Goal: Information Seeking & Learning: Learn about a topic

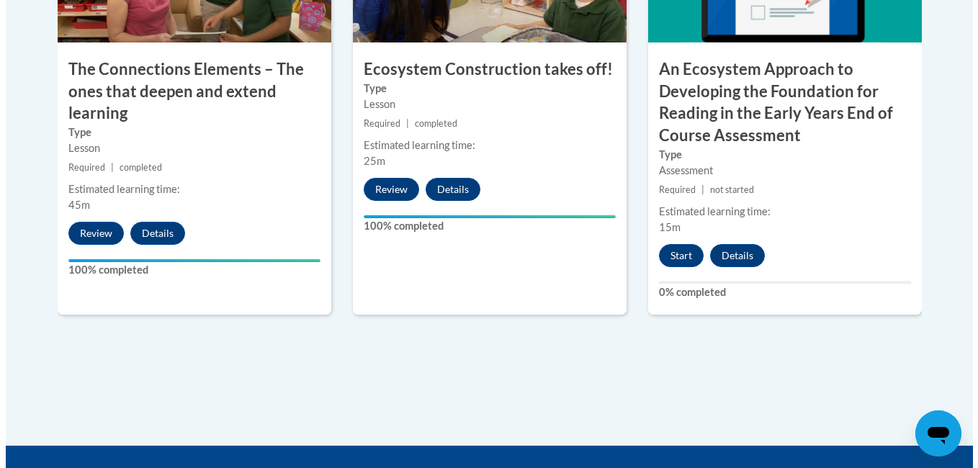
scroll to position [1413, 0]
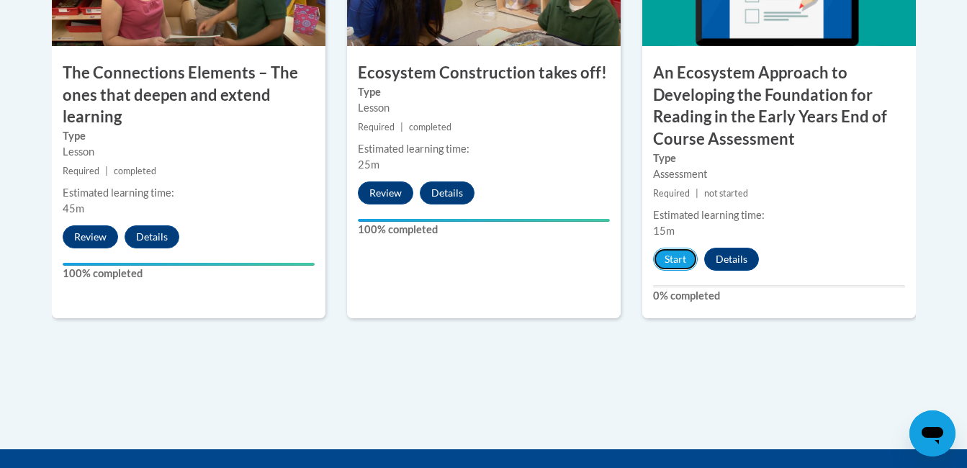
click at [665, 260] on button "Start" at bounding box center [675, 259] width 45 height 23
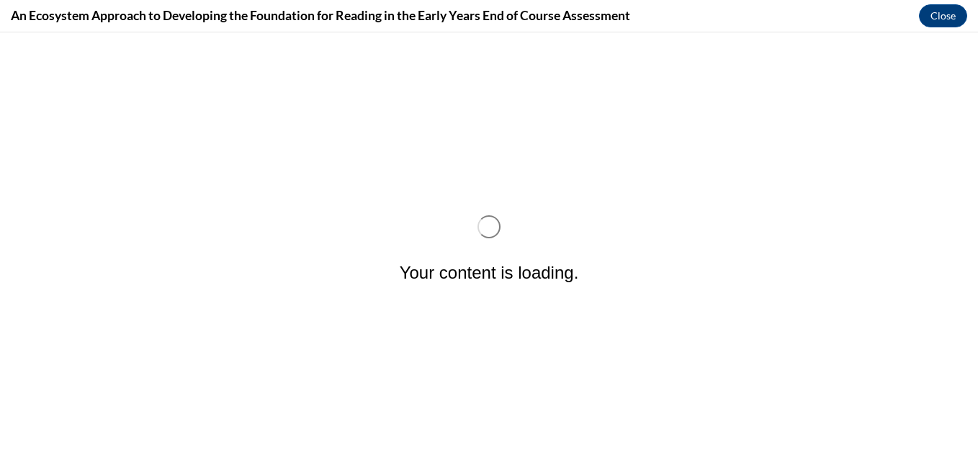
scroll to position [0, 0]
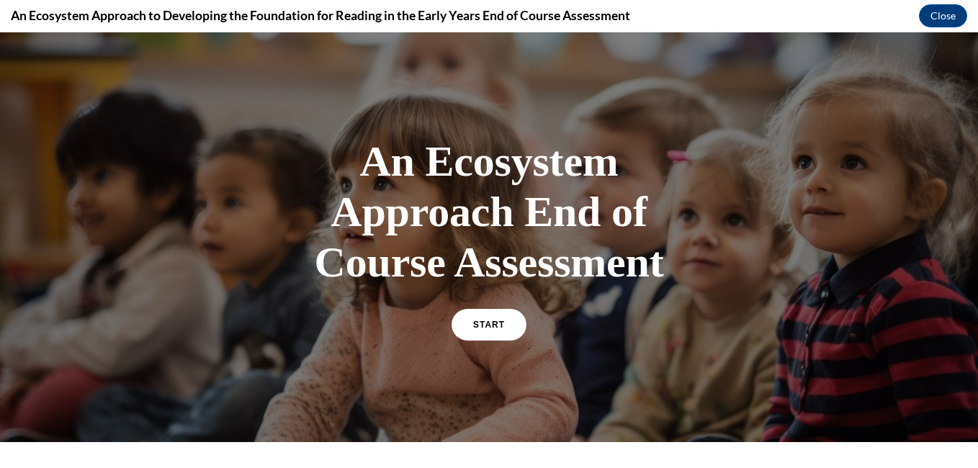
click at [488, 329] on link "START" at bounding box center [488, 325] width 75 height 32
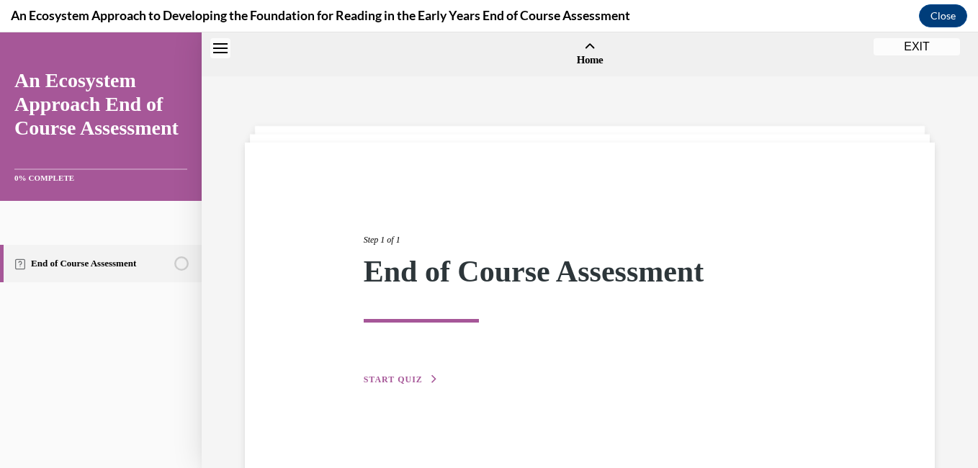
scroll to position [45, 0]
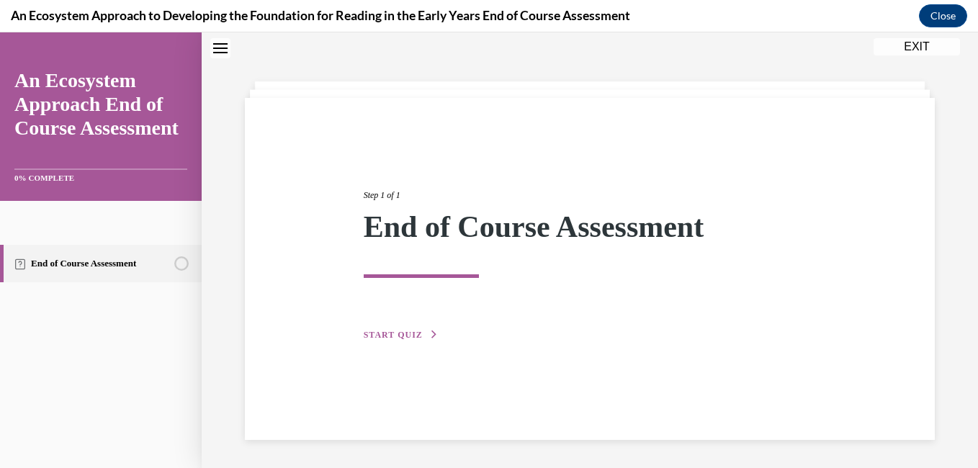
click at [397, 338] on span "START QUIZ" at bounding box center [393, 335] width 59 height 10
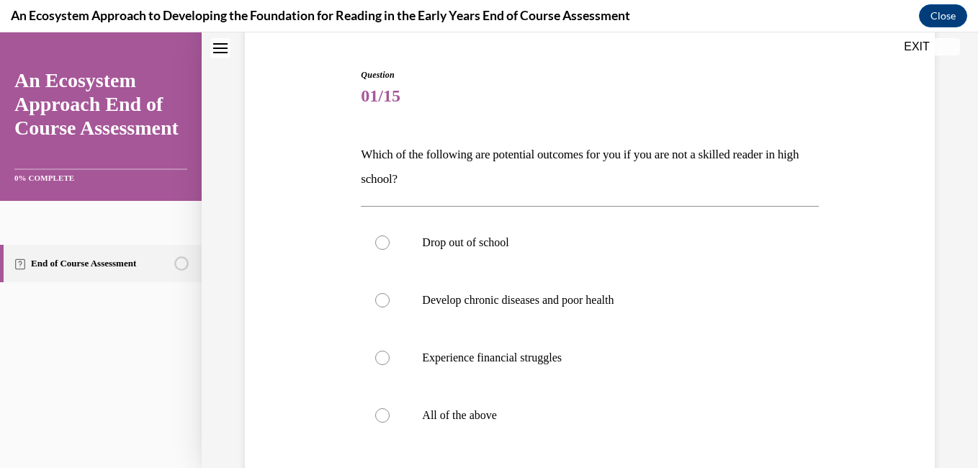
scroll to position [133, 0]
click at [379, 425] on label "All of the above" at bounding box center [589, 414] width 457 height 58
click at [379, 421] on input "All of the above" at bounding box center [382, 414] width 14 height 14
radio input "true"
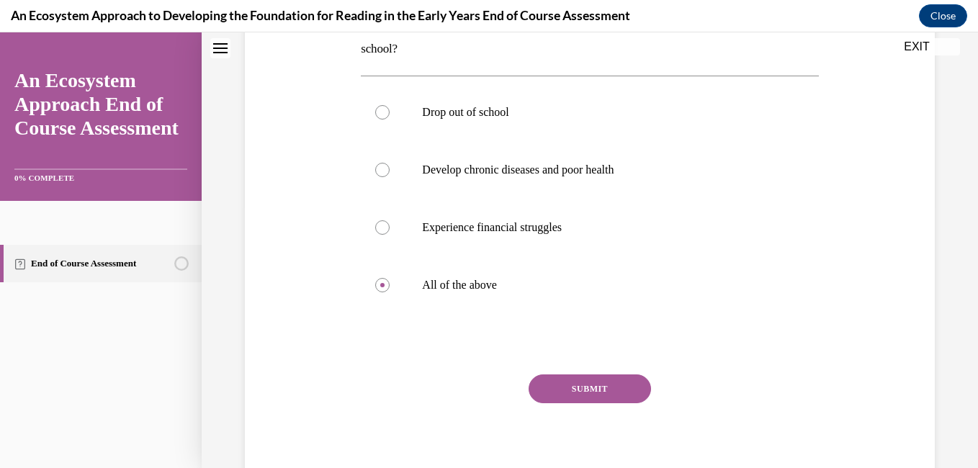
scroll to position [315, 0]
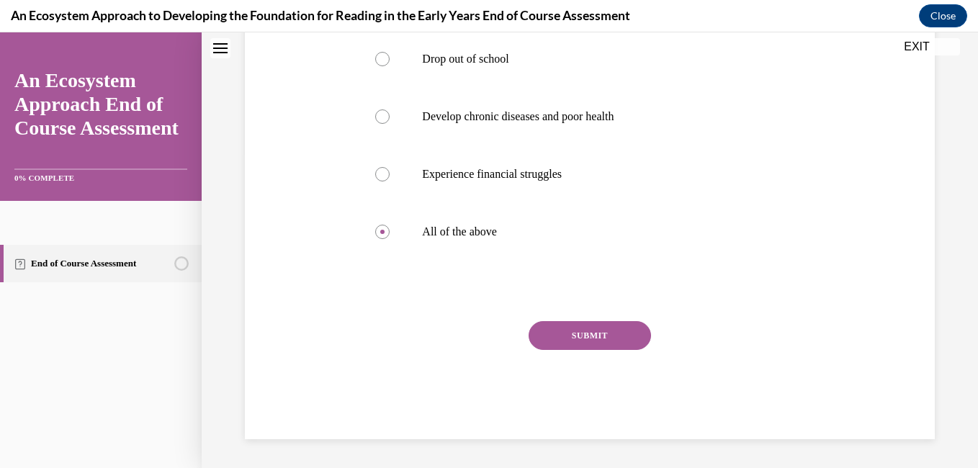
click at [615, 330] on button "SUBMIT" at bounding box center [589, 335] width 122 height 29
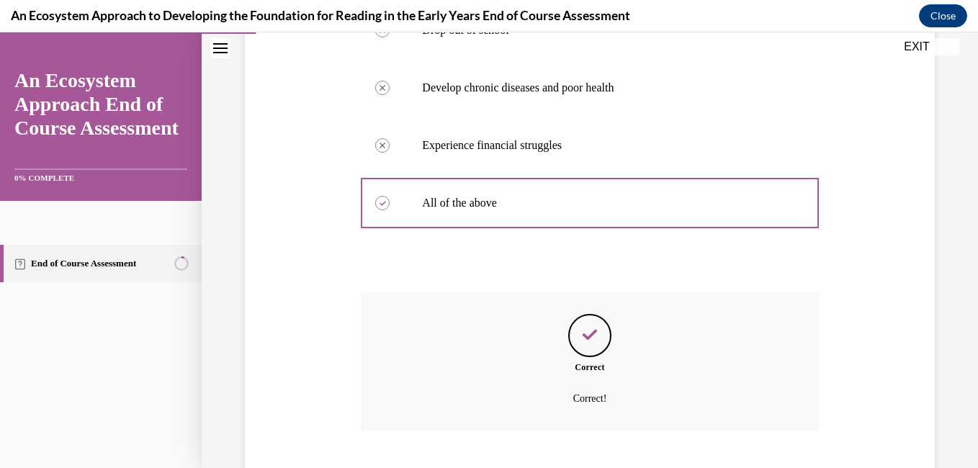
scroll to position [432, 0]
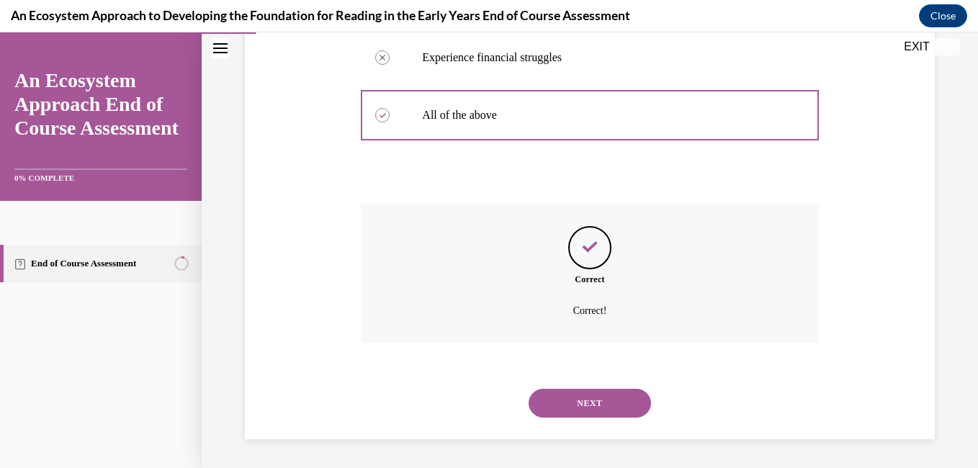
click at [603, 399] on button "NEXT" at bounding box center [589, 403] width 122 height 29
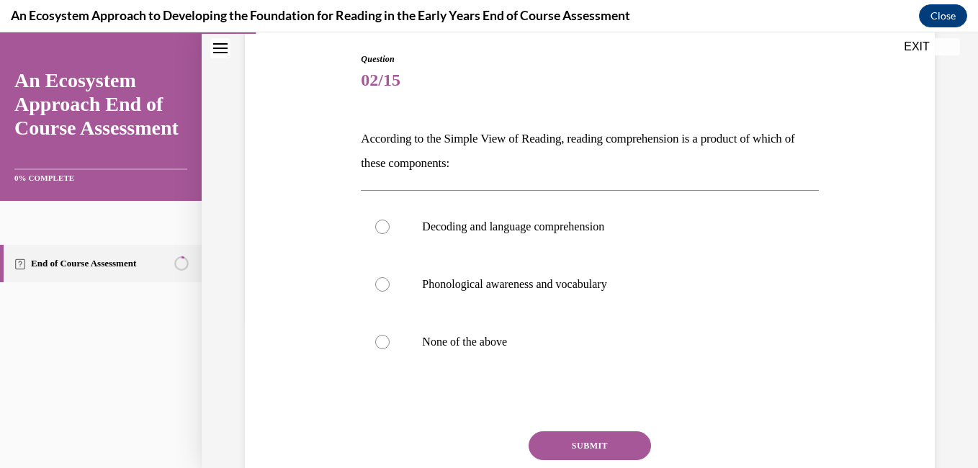
scroll to position [186, 0]
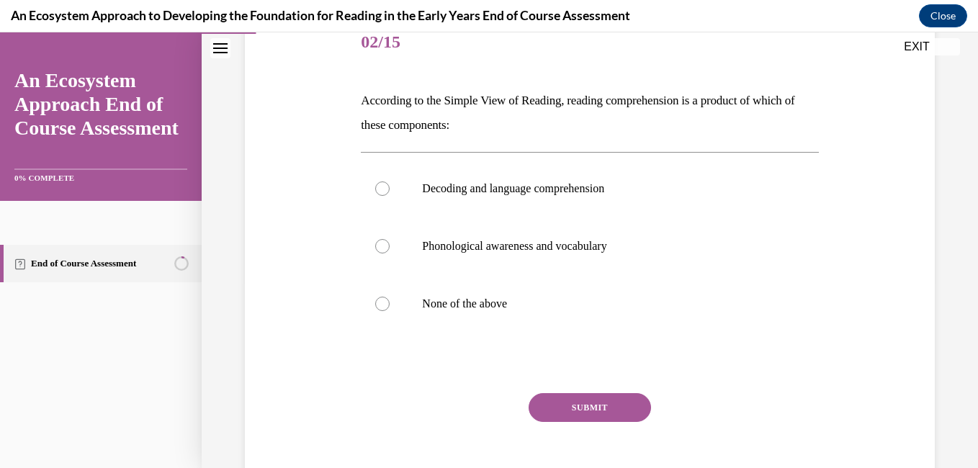
click at [366, 248] on label "Phonological awareness and vocabulary" at bounding box center [589, 246] width 457 height 58
click at [375, 248] on input "Phonological awareness and vocabulary" at bounding box center [382, 246] width 14 height 14
radio input "true"
click at [379, 188] on div at bounding box center [382, 188] width 14 height 14
click at [379, 188] on input "Decoding and language comprehension" at bounding box center [382, 188] width 14 height 14
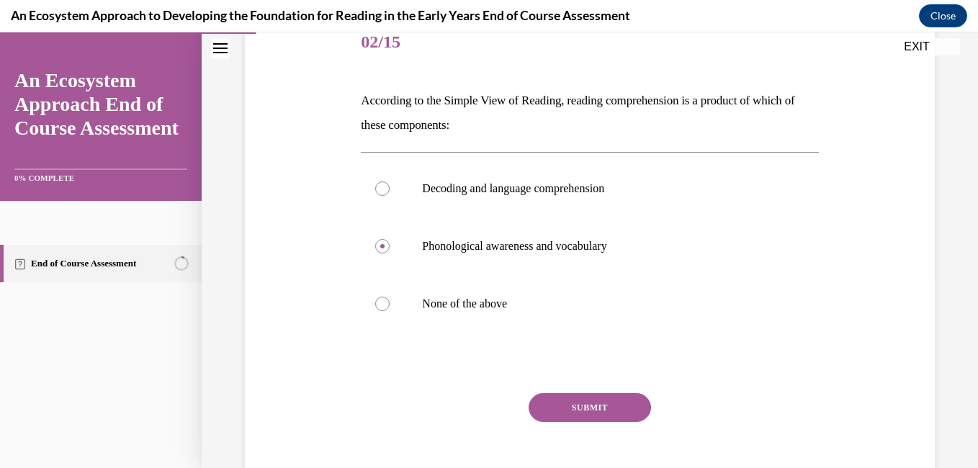
radio input "true"
click at [382, 255] on label "Phonological awareness and vocabulary" at bounding box center [589, 246] width 457 height 58
click at [382, 253] on input "Phonological awareness and vocabulary" at bounding box center [382, 246] width 14 height 14
radio input "true"
click at [608, 410] on button "SUBMIT" at bounding box center [589, 407] width 122 height 29
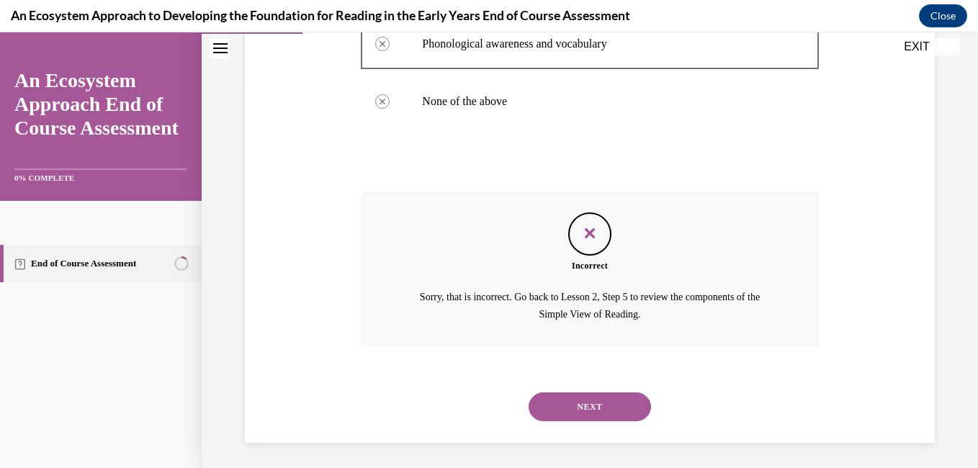
scroll to position [389, 0]
click at [601, 410] on button "NEXT" at bounding box center [589, 405] width 122 height 29
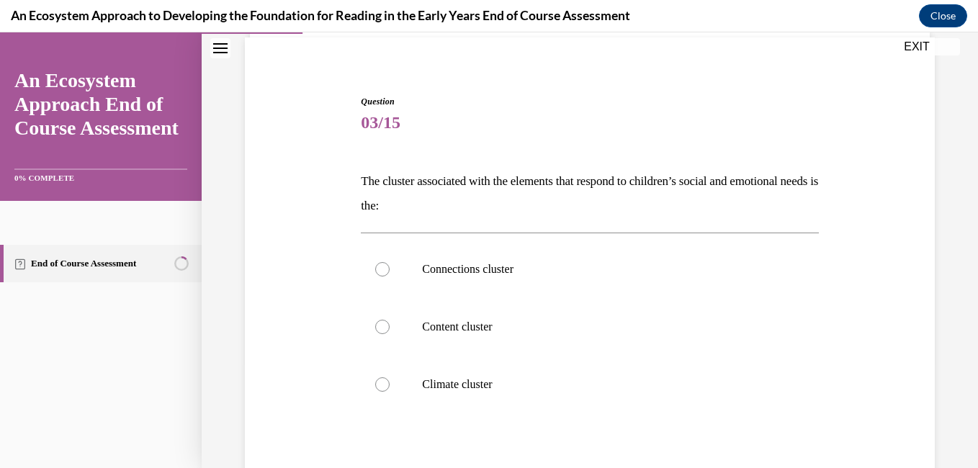
scroll to position [121, 0]
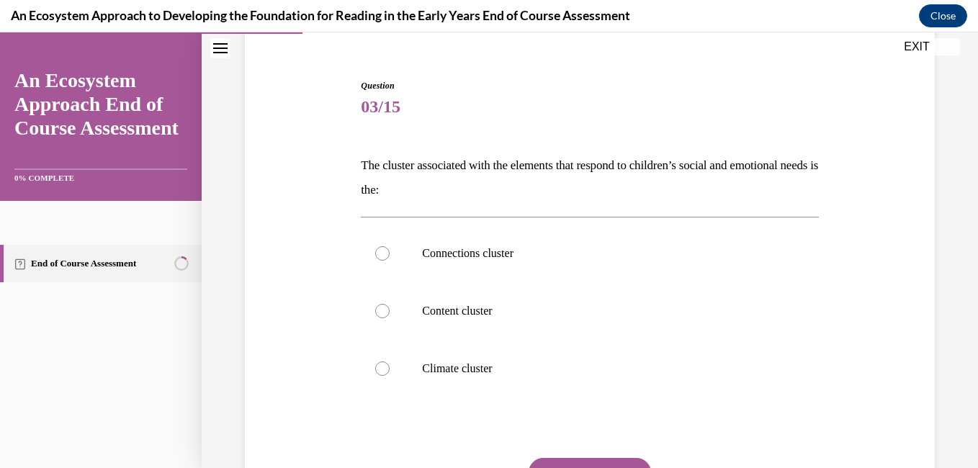
click at [383, 254] on div at bounding box center [382, 253] width 14 height 14
click at [383, 254] on input "Connections cluster" at bounding box center [382, 253] width 14 height 14
radio input "true"
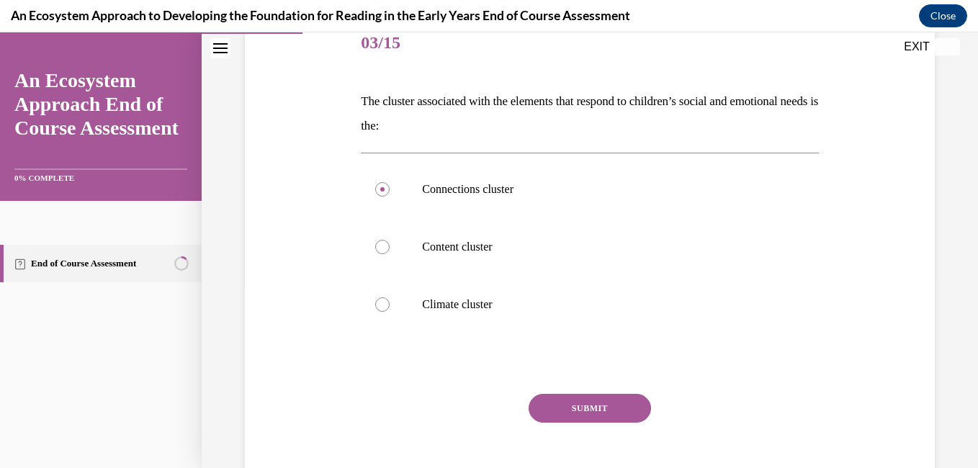
scroll to position [215, 0]
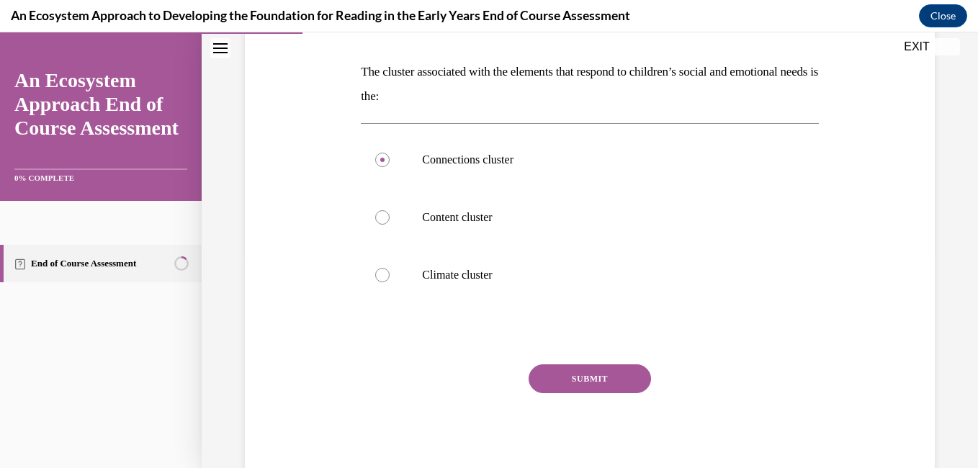
click at [592, 379] on button "SUBMIT" at bounding box center [589, 378] width 122 height 29
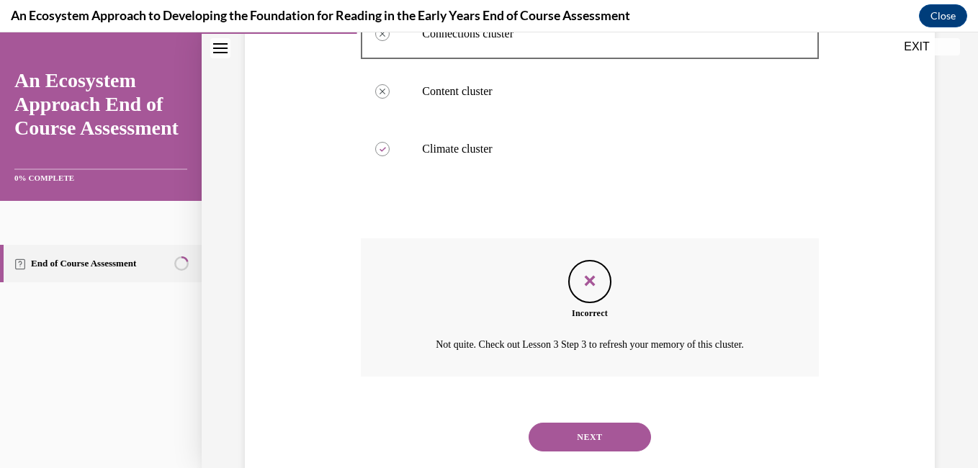
scroll to position [374, 0]
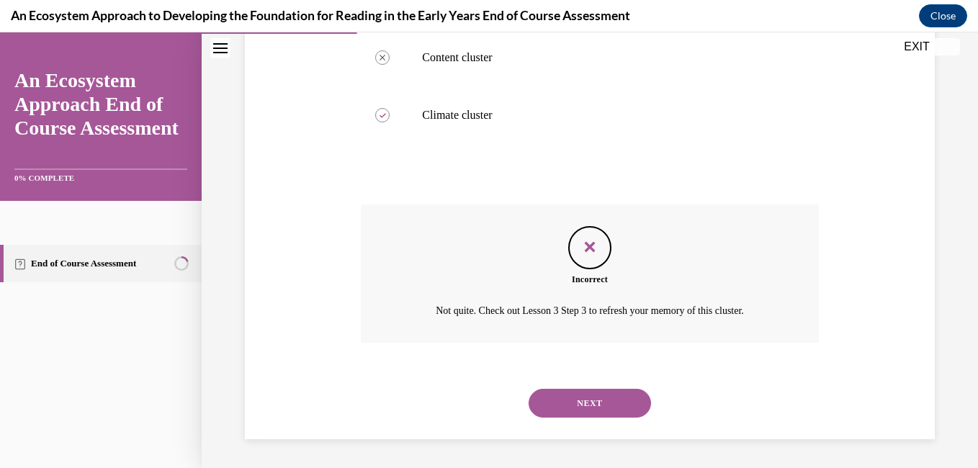
click at [605, 406] on button "NEXT" at bounding box center [589, 403] width 122 height 29
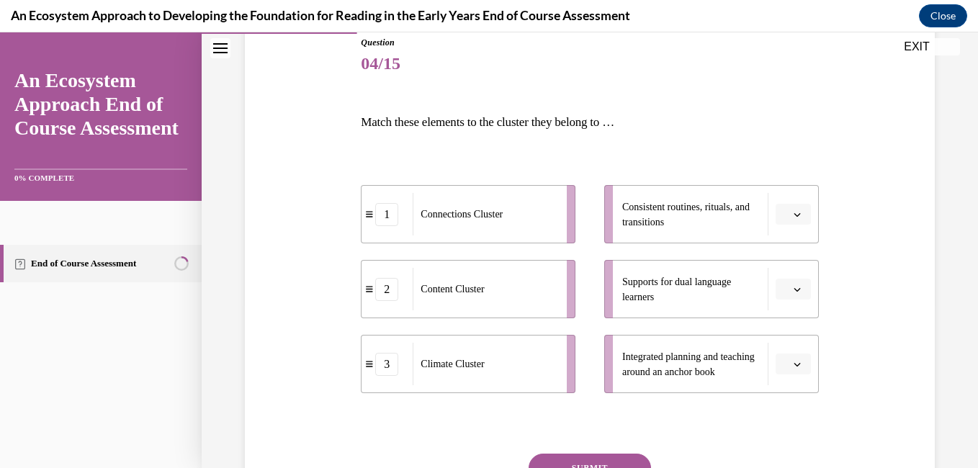
scroll to position [166, 0]
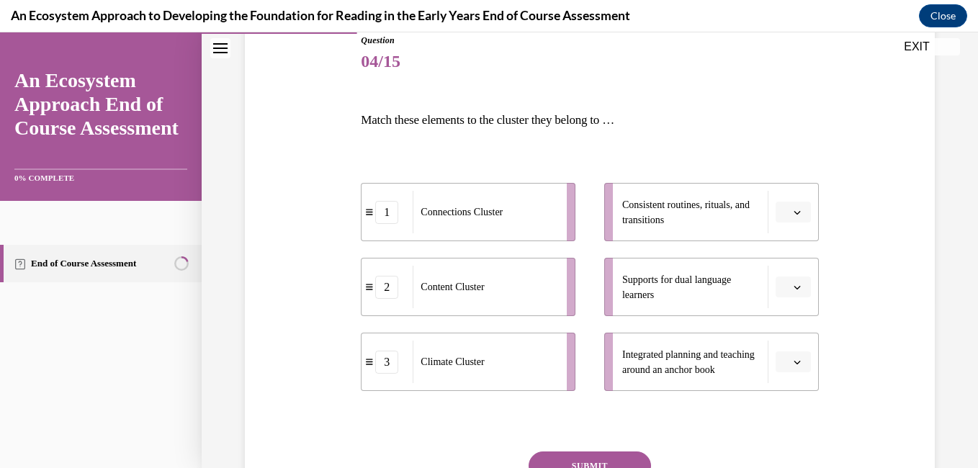
click at [385, 294] on div "2" at bounding box center [386, 287] width 23 height 23
click at [785, 297] on button "button" at bounding box center [792, 287] width 35 height 22
click at [777, 382] on span "2" at bounding box center [777, 377] width 5 height 12
click at [374, 212] on div "1" at bounding box center [385, 210] width 23 height 23
click at [793, 211] on icon "button" at bounding box center [796, 213] width 6 height 4
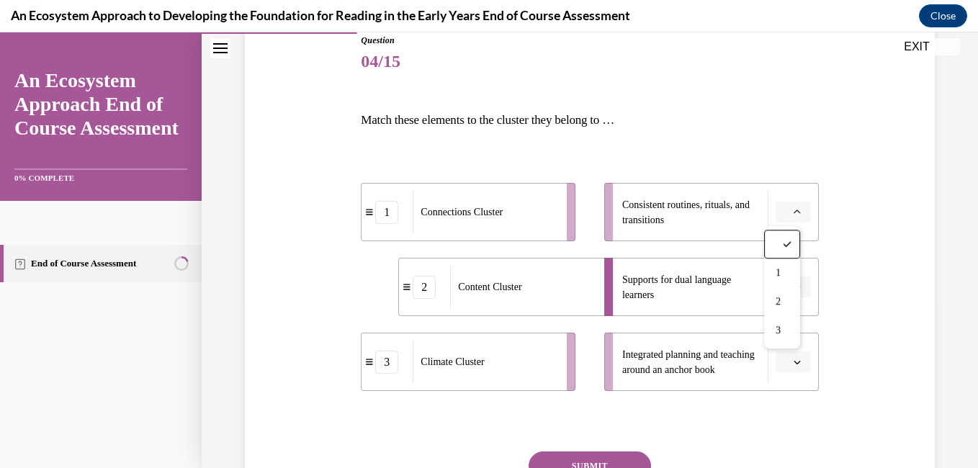
click at [776, 278] on span "1" at bounding box center [777, 273] width 5 height 12
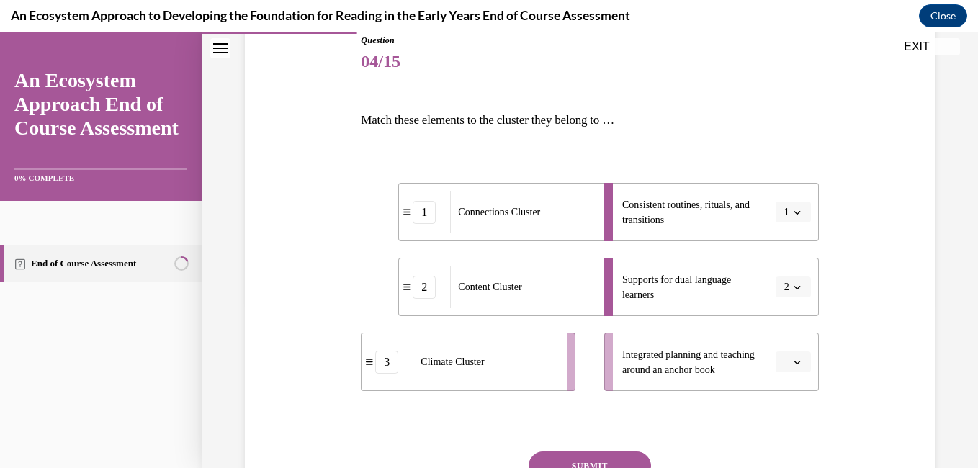
click at [790, 371] on button "button" at bounding box center [792, 362] width 35 height 22
click at [773, 330] on div "3" at bounding box center [782, 329] width 36 height 29
click at [793, 215] on icon "button" at bounding box center [796, 212] width 7 height 7
click at [777, 299] on span "2" at bounding box center [775, 302] width 5 height 12
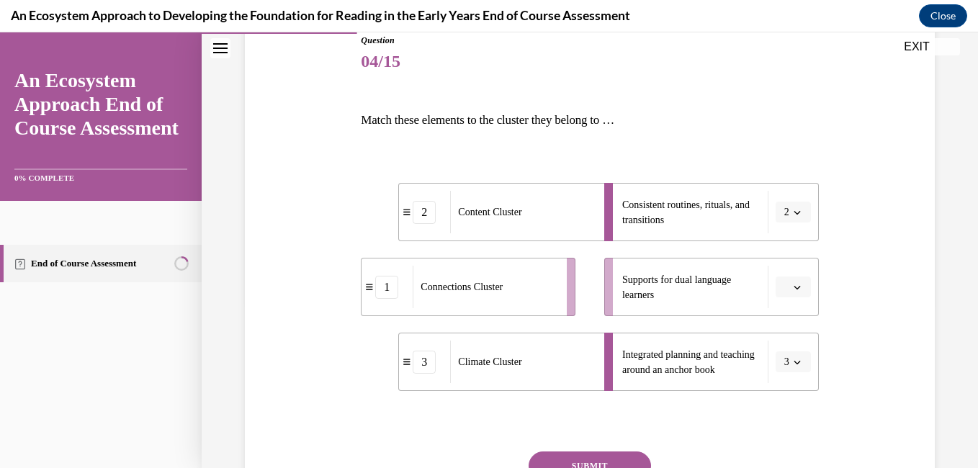
click at [785, 294] on button "button" at bounding box center [792, 287] width 35 height 22
click at [776, 348] on span "1" at bounding box center [777, 348] width 5 height 12
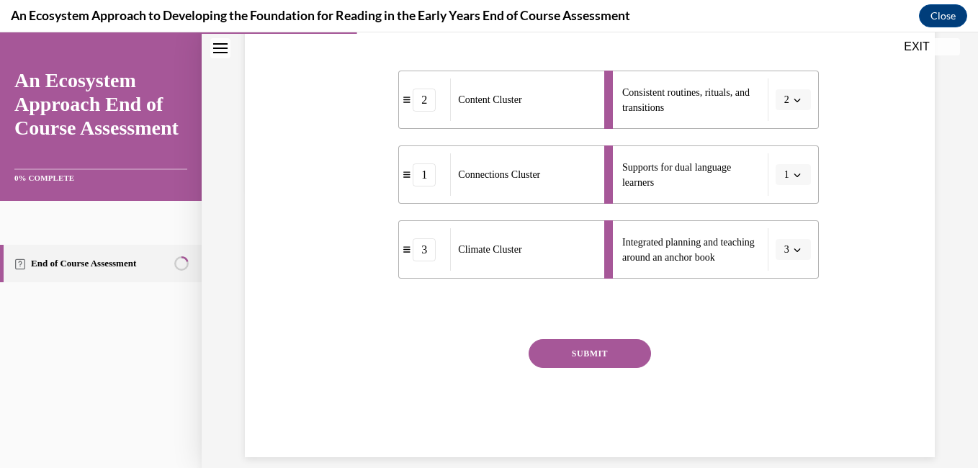
click at [618, 359] on button "SUBMIT" at bounding box center [589, 353] width 122 height 29
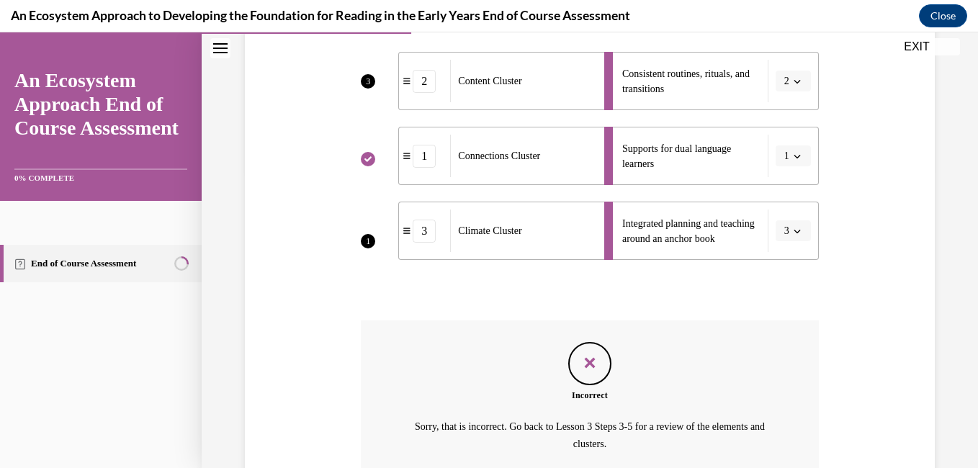
scroll to position [295, 0]
